Goal: Book appointment/travel/reservation

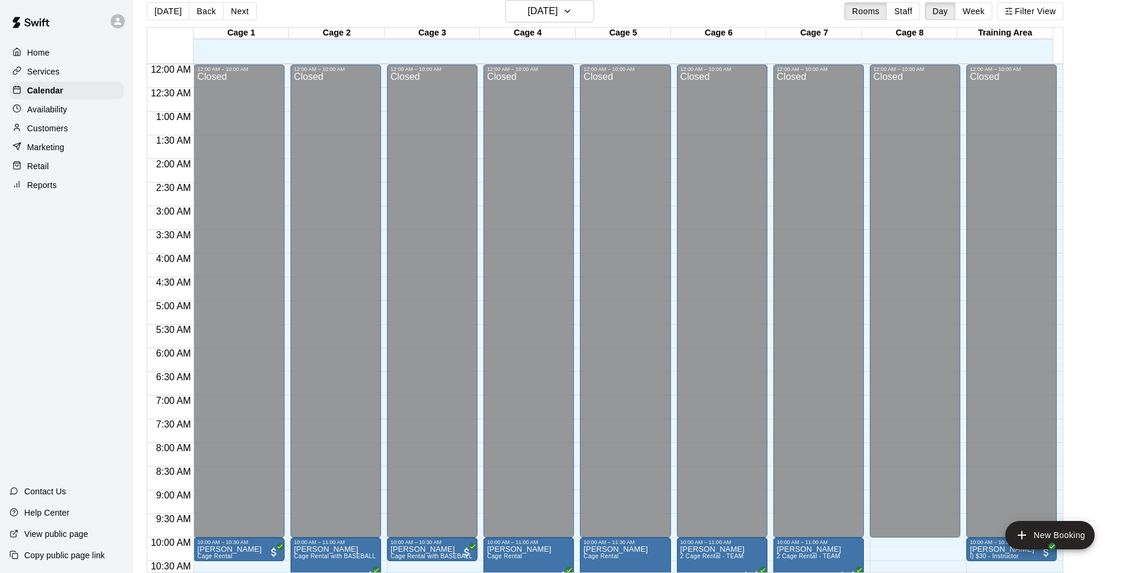
scroll to position [400, 0]
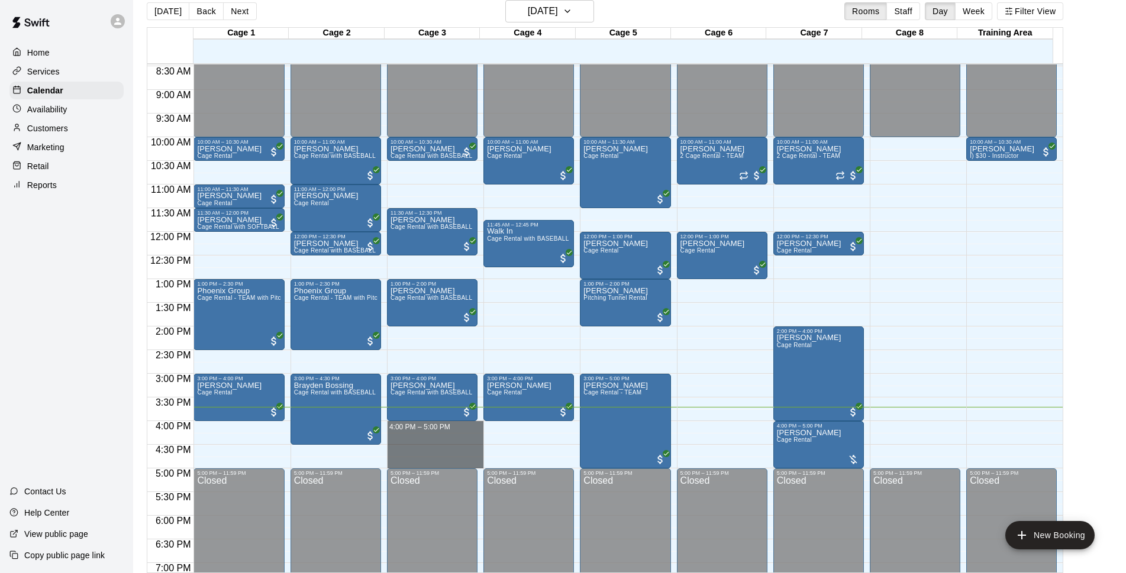
drag, startPoint x: 409, startPoint y: 426, endPoint x: 409, endPoint y: 462, distance: 36.1
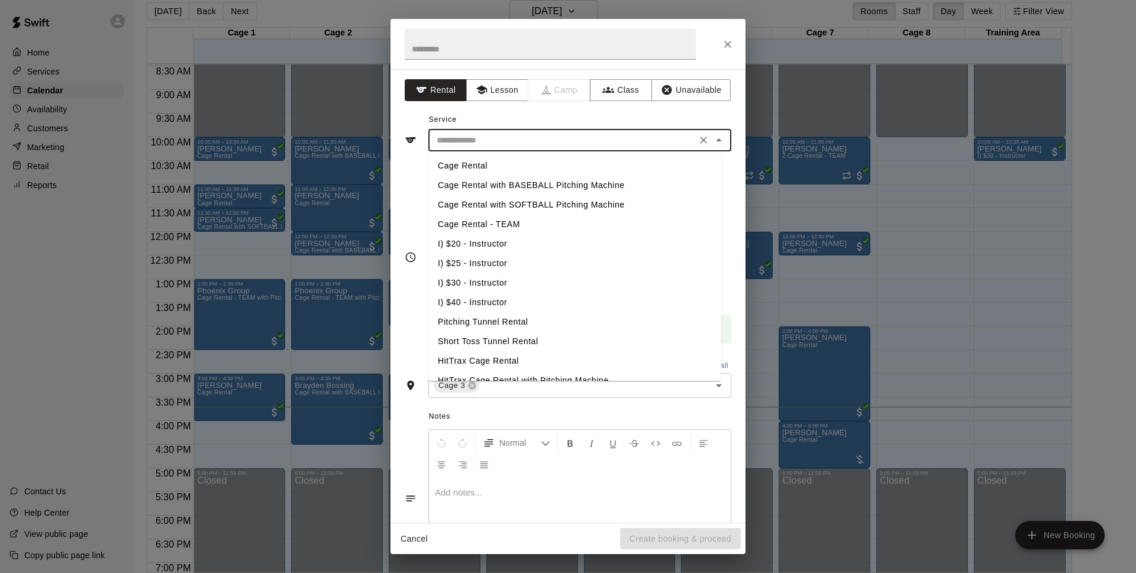
click at [557, 142] on input "text" at bounding box center [562, 140] width 261 height 15
click at [543, 183] on li "Cage Rental with BASEBALL Pitching Machine" at bounding box center [574, 186] width 293 height 20
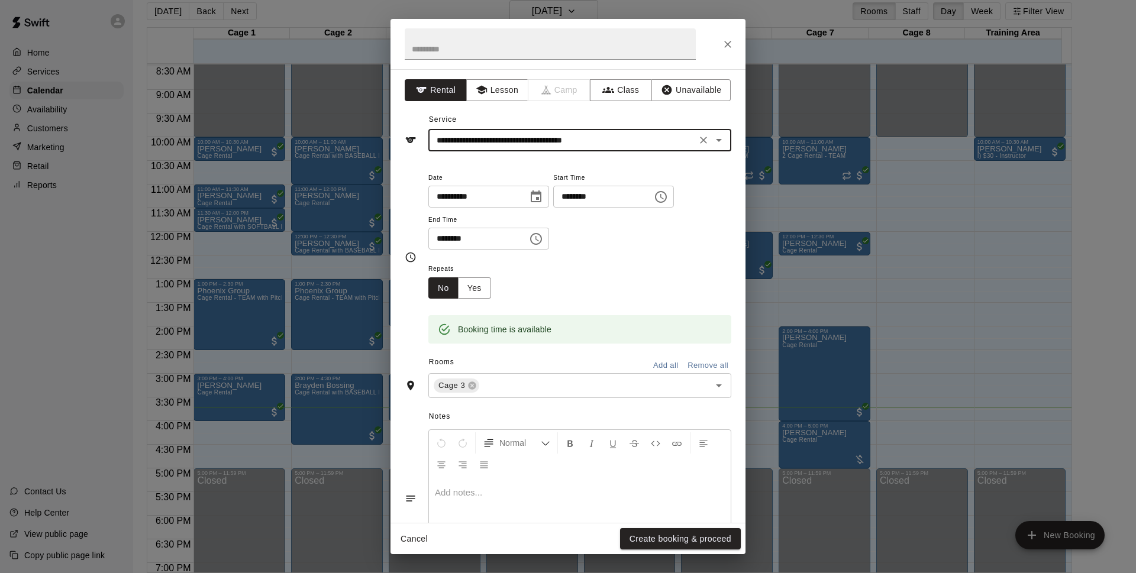
type input "**********"
click at [685, 539] on button "Create booking & proceed" at bounding box center [680, 539] width 121 height 22
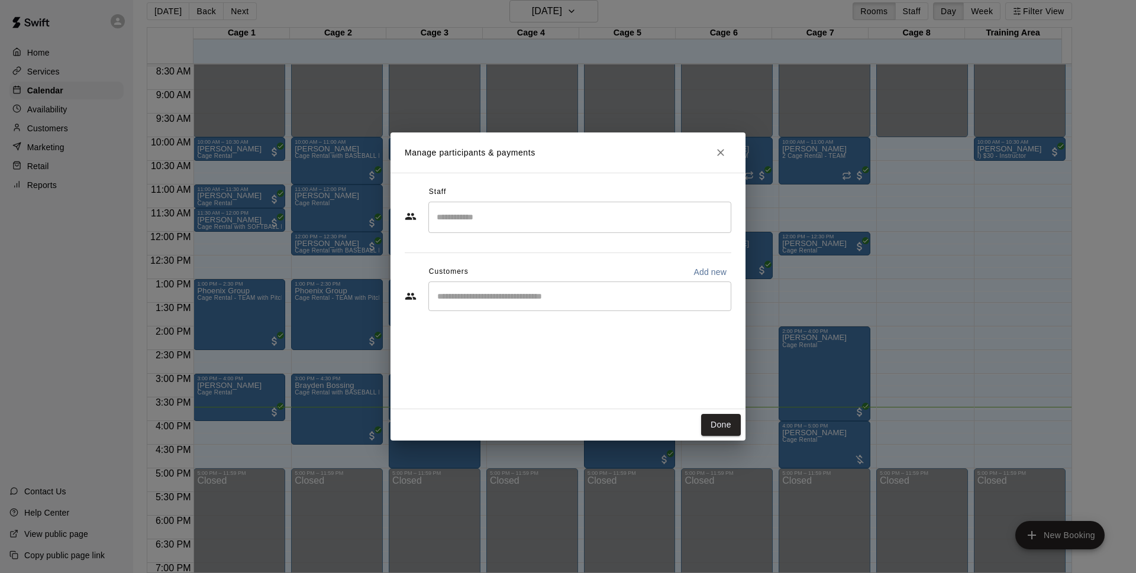
click at [500, 277] on div "Customers Add new ​" at bounding box center [568, 288] width 327 height 51
drag, startPoint x: 480, startPoint y: 283, endPoint x: 466, endPoint y: 287, distance: 15.2
click at [480, 284] on div "​" at bounding box center [579, 297] width 303 height 30
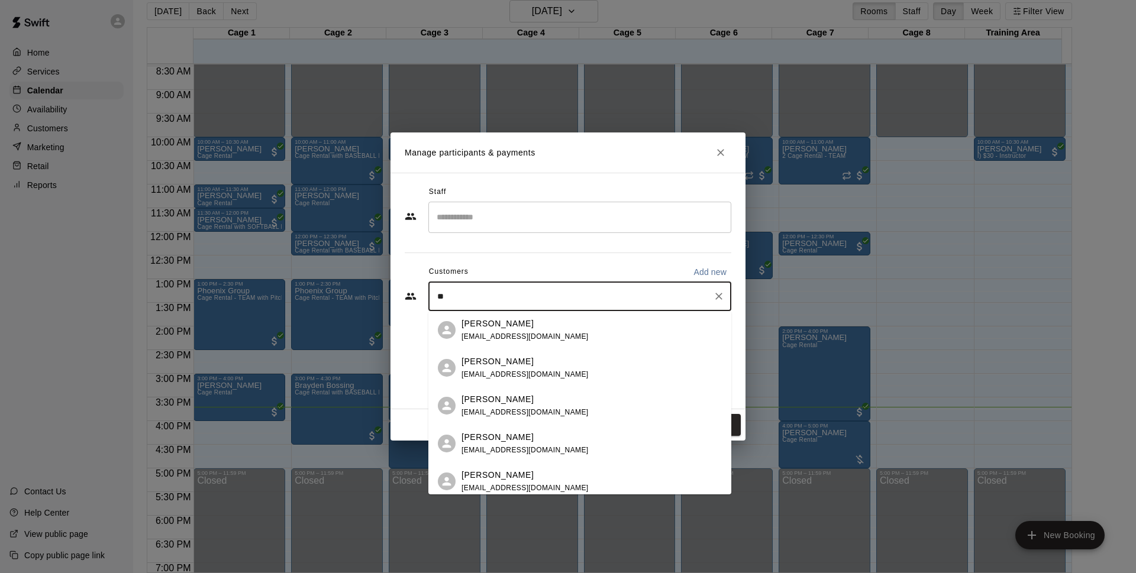
type input "*"
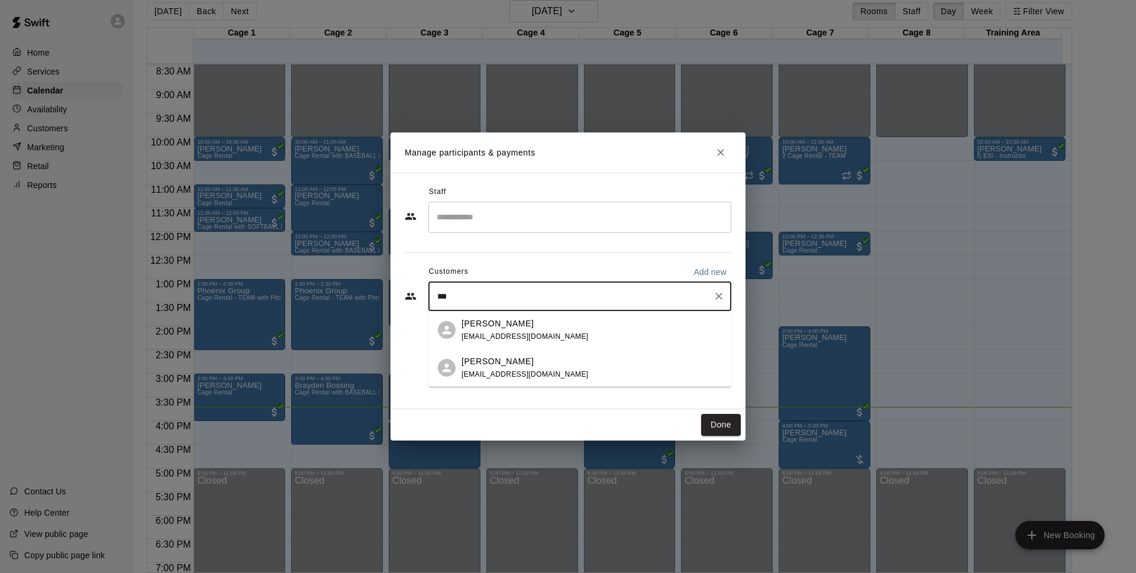
type input "****"
click at [582, 337] on div "[PERSON_NAME] [EMAIL_ADDRESS][DOMAIN_NAME]" at bounding box center [591, 330] width 260 height 25
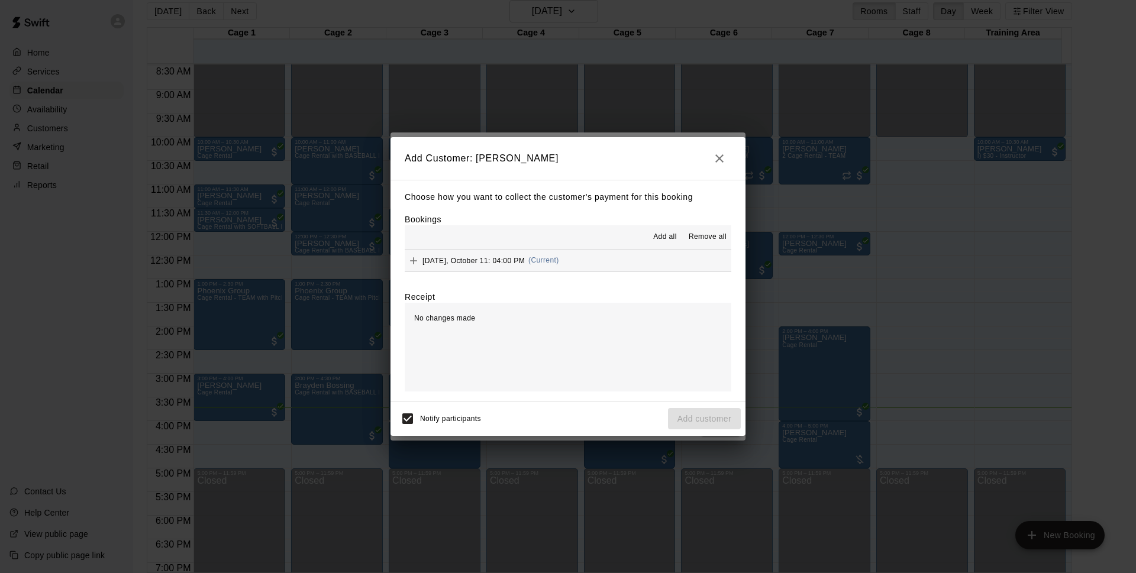
click at [600, 265] on button "[DATE], October 11: 04:00 PM (Current)" at bounding box center [568, 261] width 327 height 22
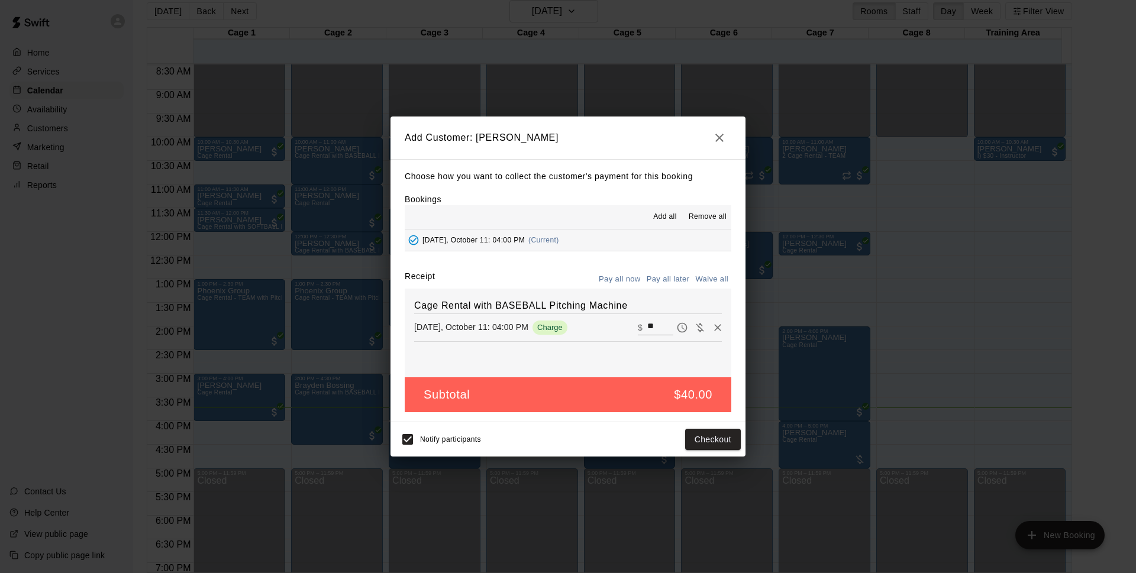
click at [679, 279] on button "Pay all later" at bounding box center [668, 279] width 49 height 18
click at [712, 440] on button "Add customer" at bounding box center [704, 440] width 73 height 22
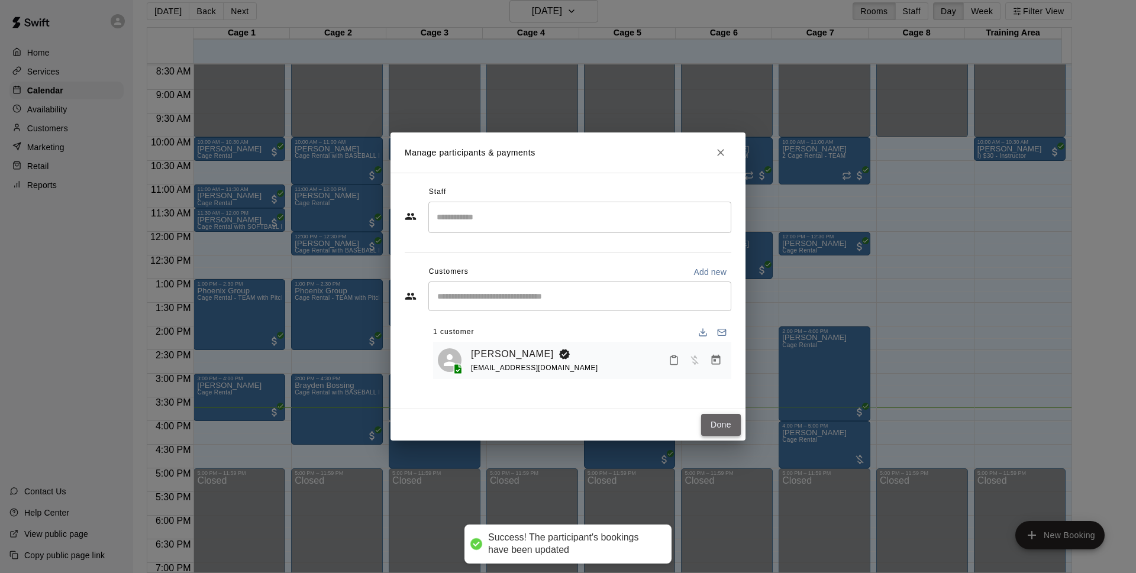
click at [705, 424] on button "Done" at bounding box center [721, 425] width 40 height 22
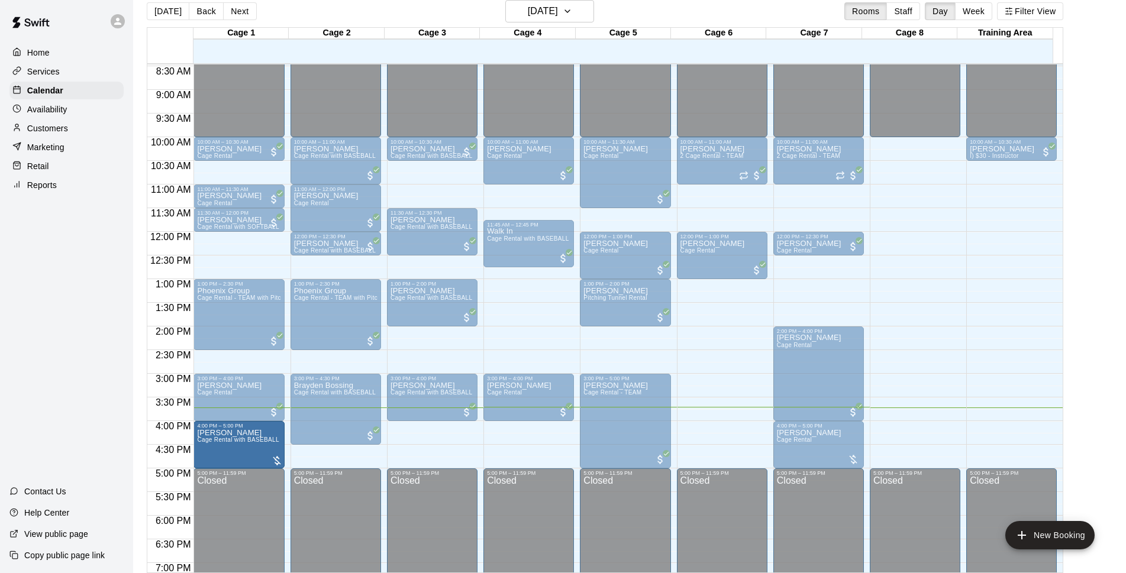
drag, startPoint x: 227, startPoint y: 444, endPoint x: 227, endPoint y: 455, distance: 11.2
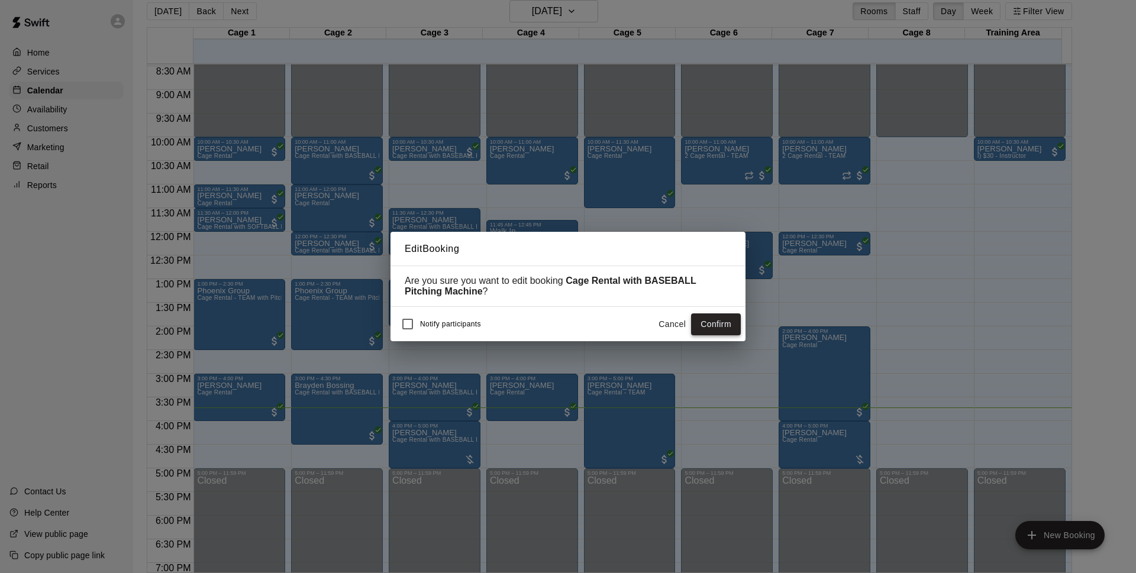
click at [697, 327] on button "Confirm" at bounding box center [716, 325] width 50 height 22
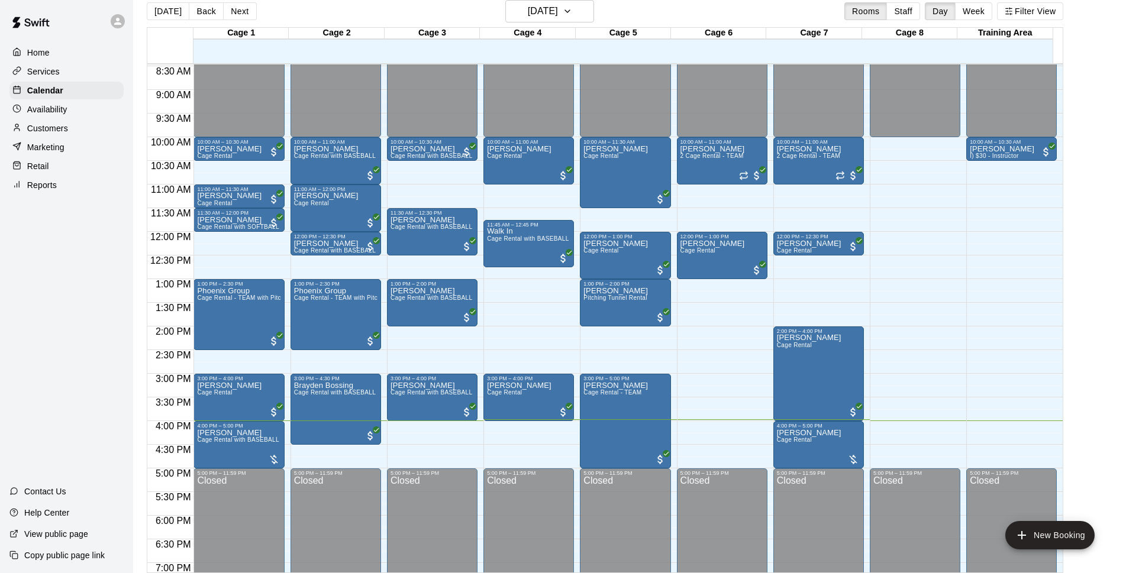
scroll to position [19, 0]
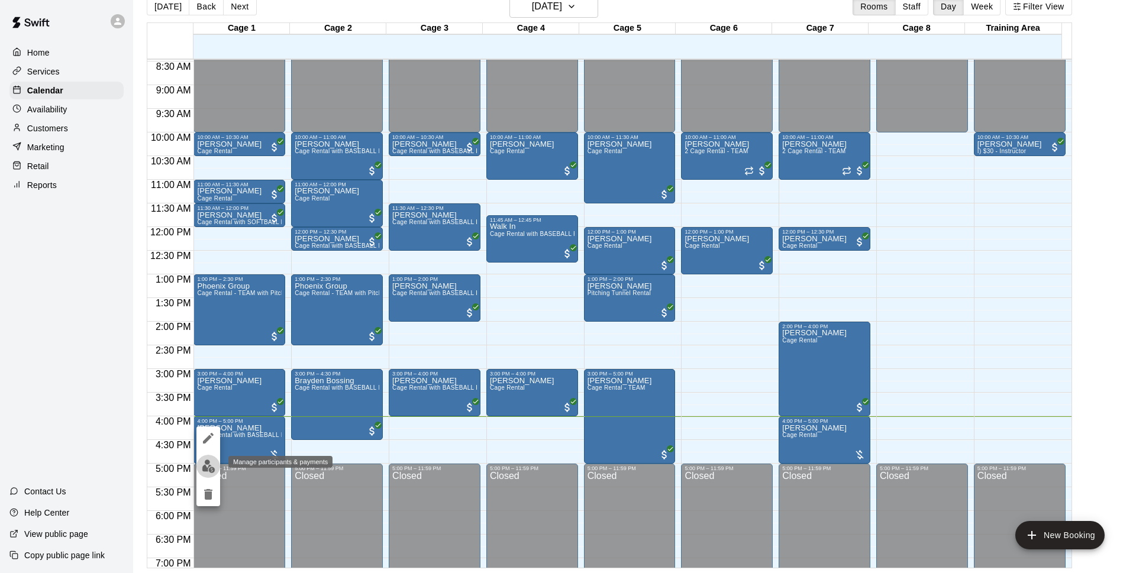
click at [205, 459] on button "edit" at bounding box center [208, 466] width 24 height 23
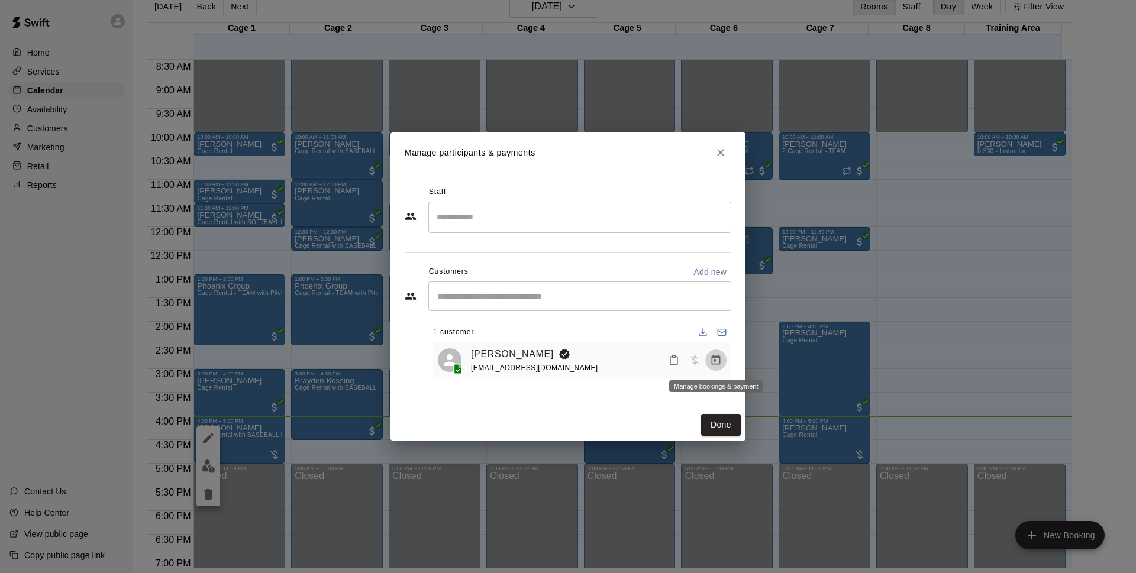
click at [717, 359] on icon "Manage bookings & payment" at bounding box center [716, 360] width 9 height 10
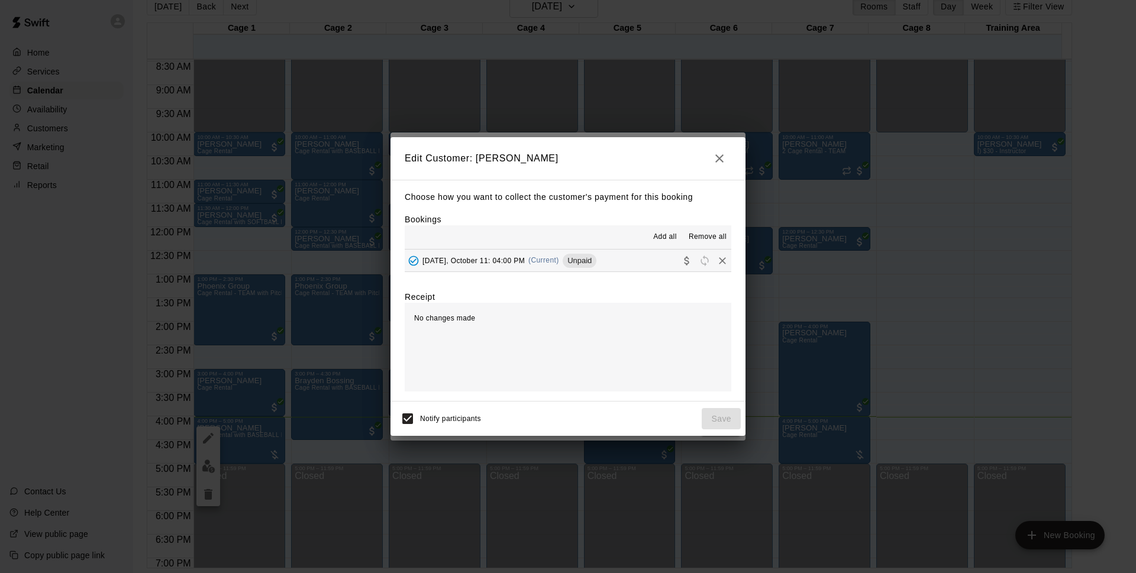
click at [629, 260] on button "[DATE], October 11: 04:00 PM (Current) Unpaid" at bounding box center [568, 261] width 327 height 22
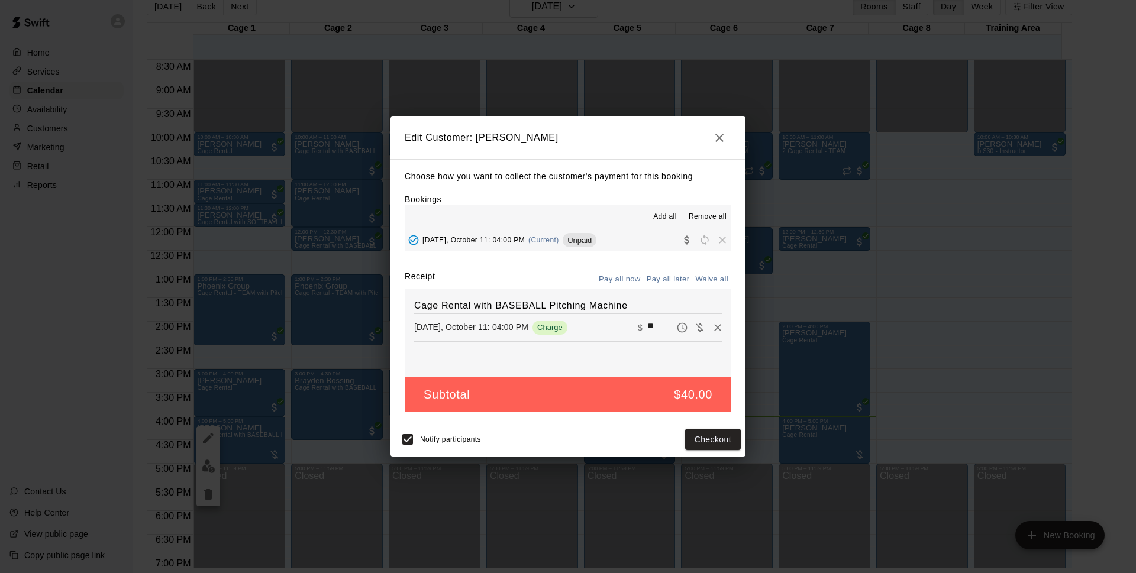
click at [668, 285] on button "Pay all later" at bounding box center [668, 279] width 49 height 18
click at [592, 279] on div "Receipt Pay all now Pay all later Waive all" at bounding box center [568, 279] width 327 height 18
click at [605, 279] on button "Pay all now" at bounding box center [620, 279] width 48 height 18
click at [715, 450] on button "Checkout" at bounding box center [713, 440] width 56 height 22
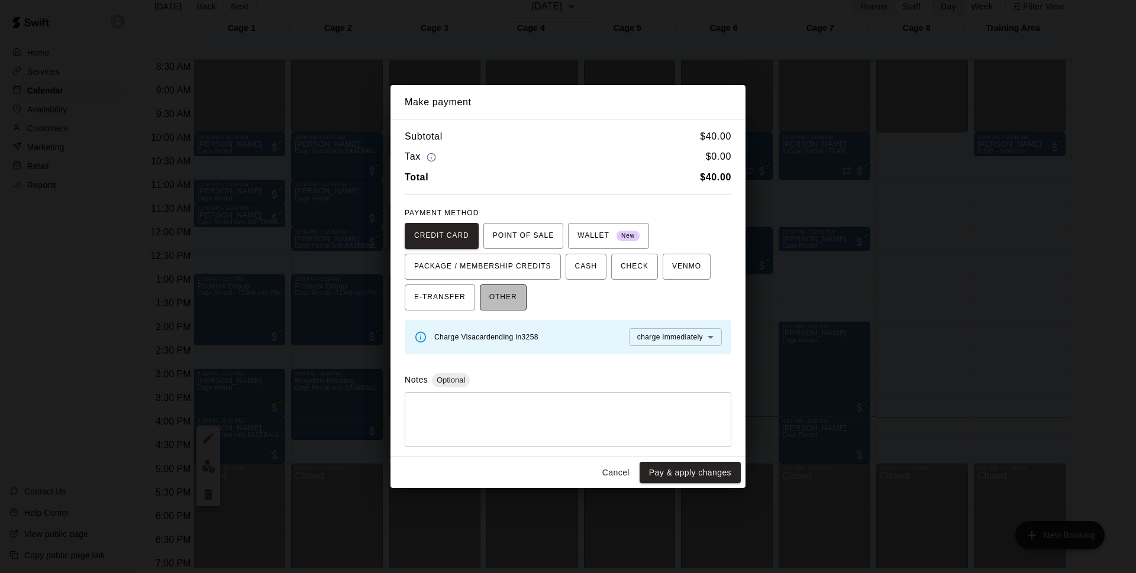
click at [519, 292] on button "OTHER" at bounding box center [503, 298] width 47 height 26
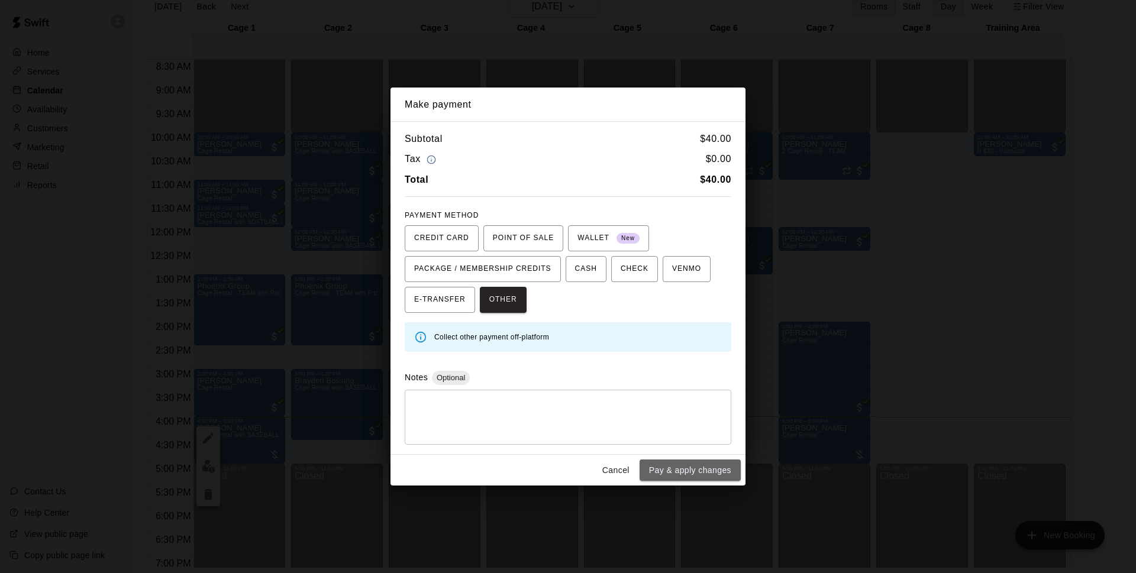
click at [675, 464] on button "Pay & apply changes" at bounding box center [689, 471] width 101 height 22
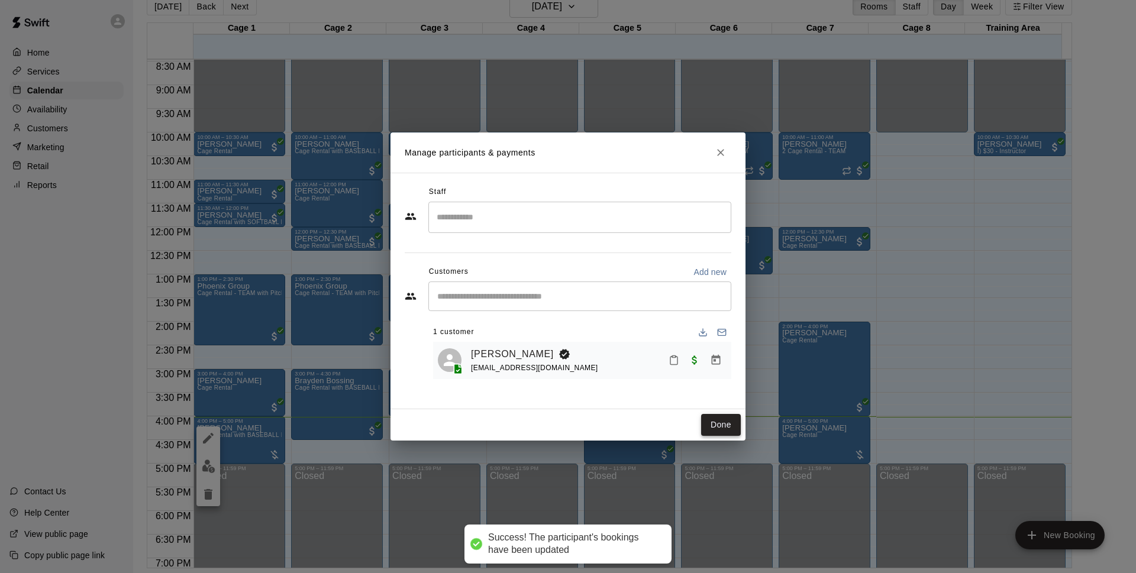
click at [717, 424] on button "Done" at bounding box center [721, 425] width 40 height 22
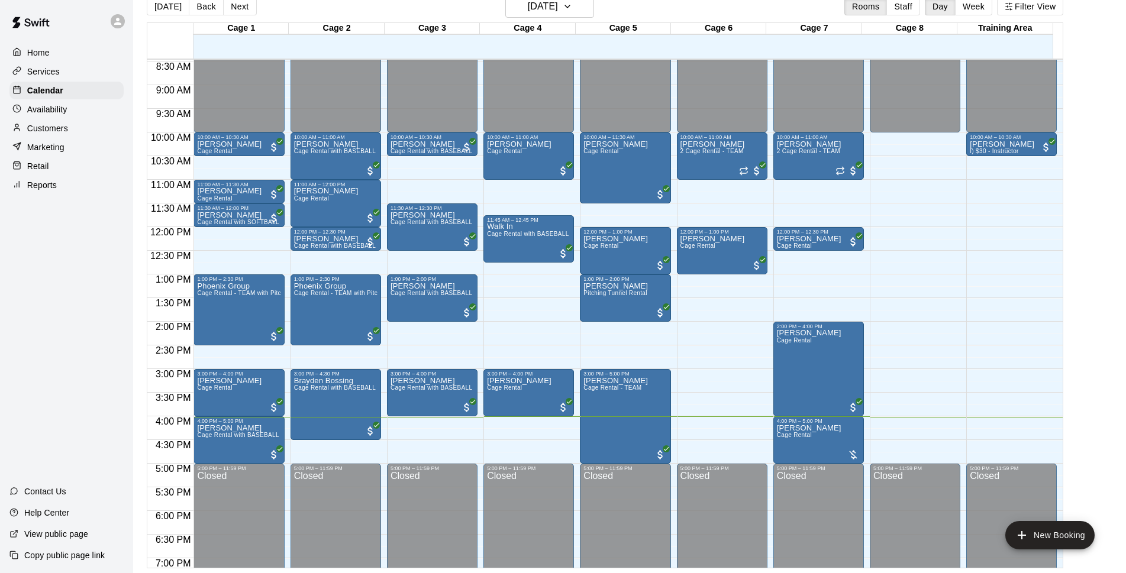
scroll to position [324, 0]
